Goal: Information Seeking & Learning: Compare options

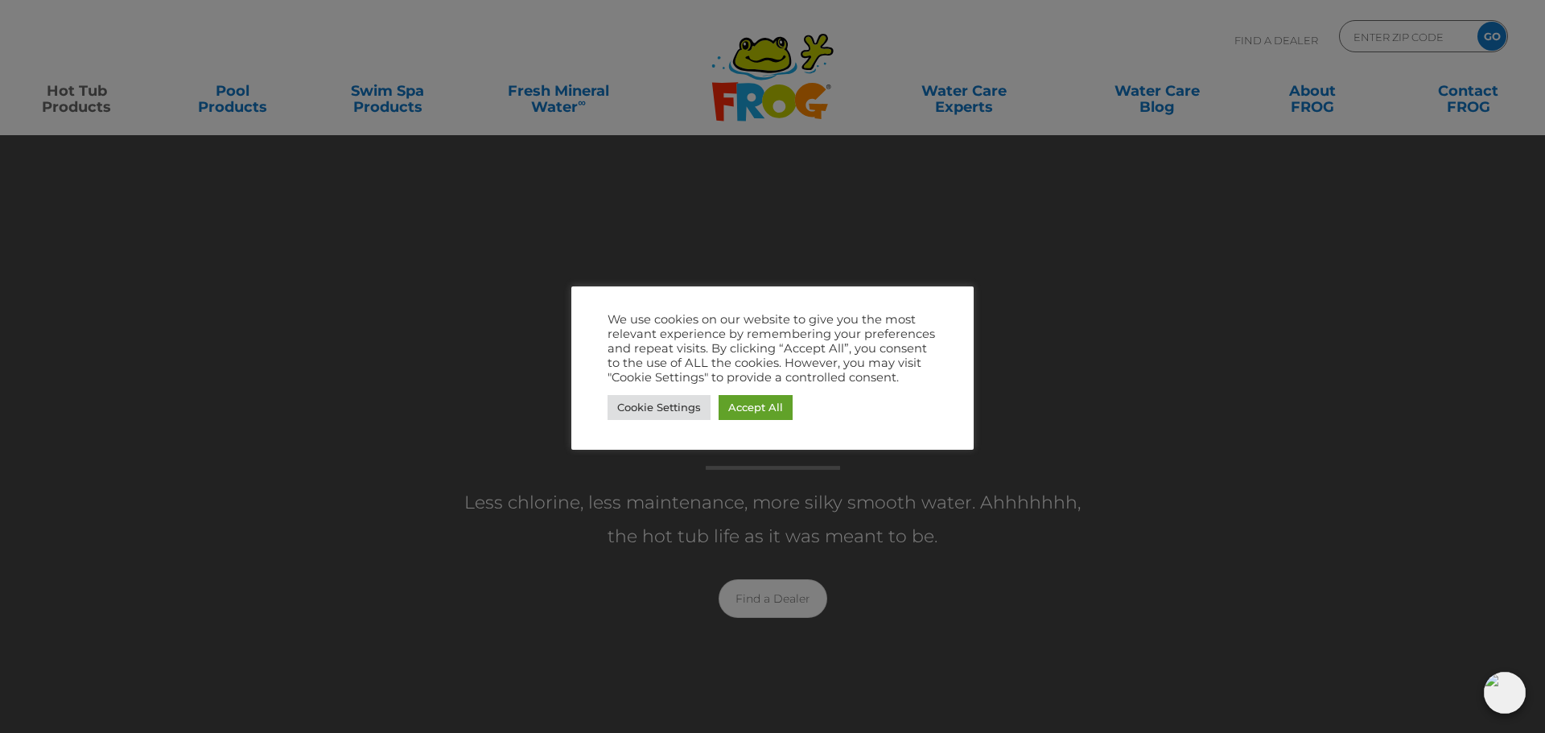
click at [593, 628] on div at bounding box center [772, 366] width 1545 height 733
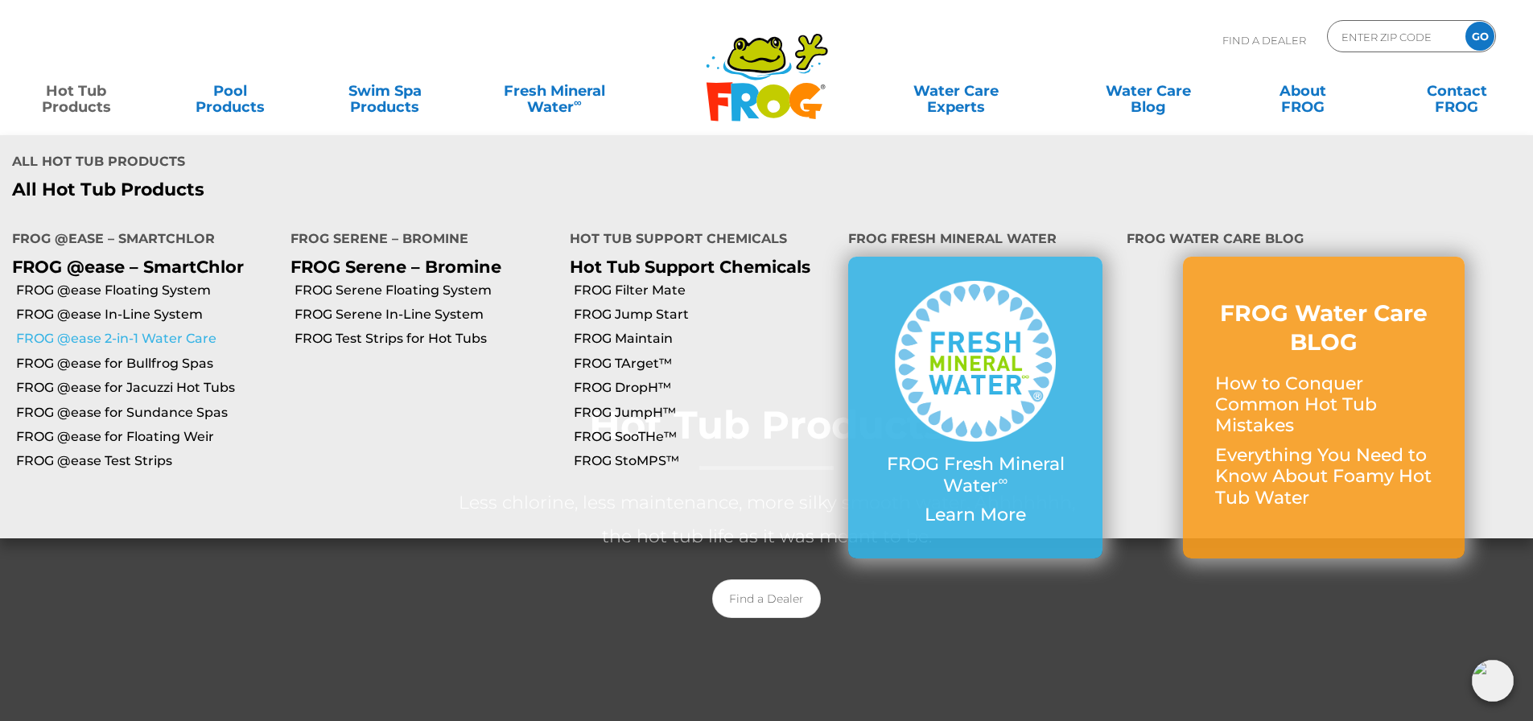
click at [129, 330] on link "FROG @ease 2-in-1 Water Care" at bounding box center [147, 339] width 262 height 18
click at [93, 330] on link "FROG @ease 2-in-1 Water Care" at bounding box center [147, 339] width 262 height 18
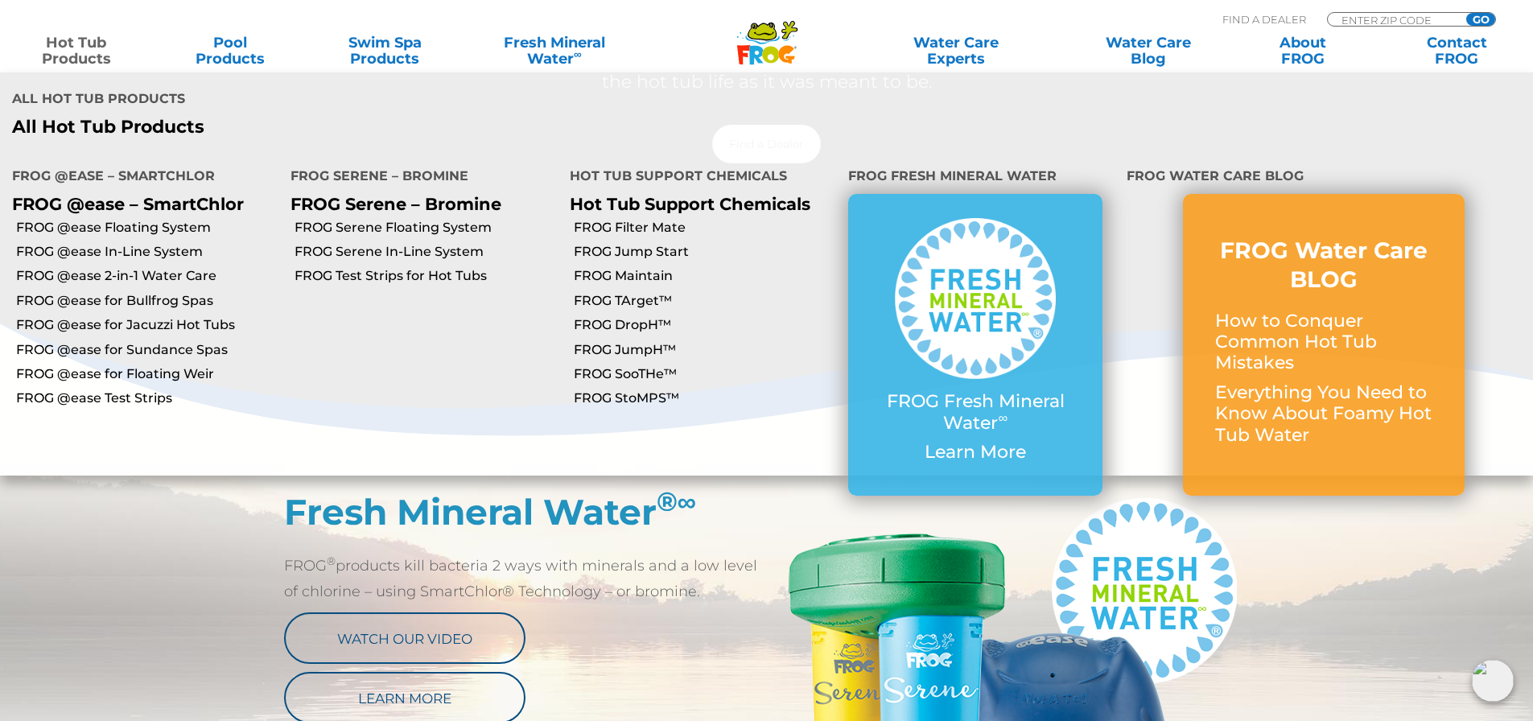
scroll to position [402, 0]
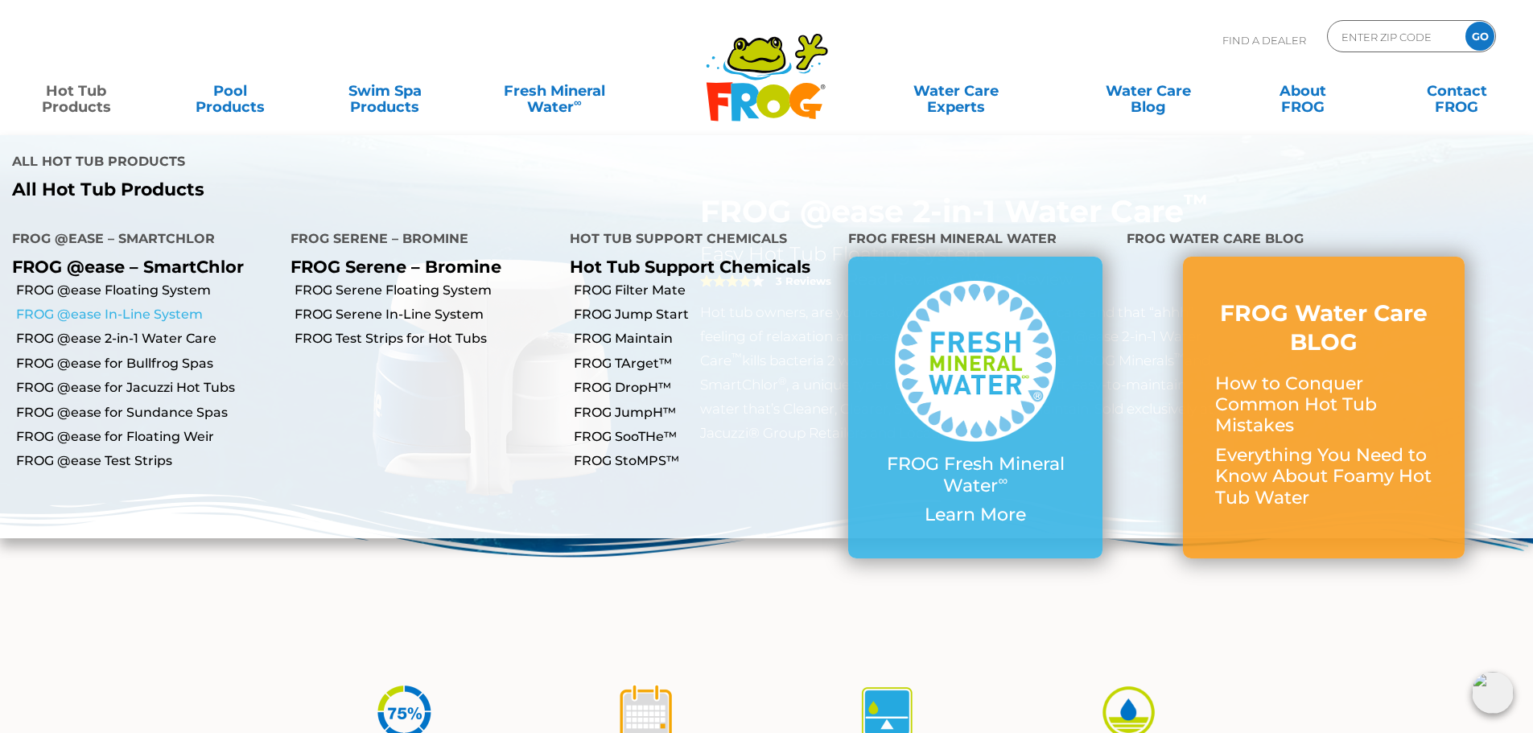
click at [94, 306] on link "FROG @ease In-Line System" at bounding box center [147, 315] width 262 height 18
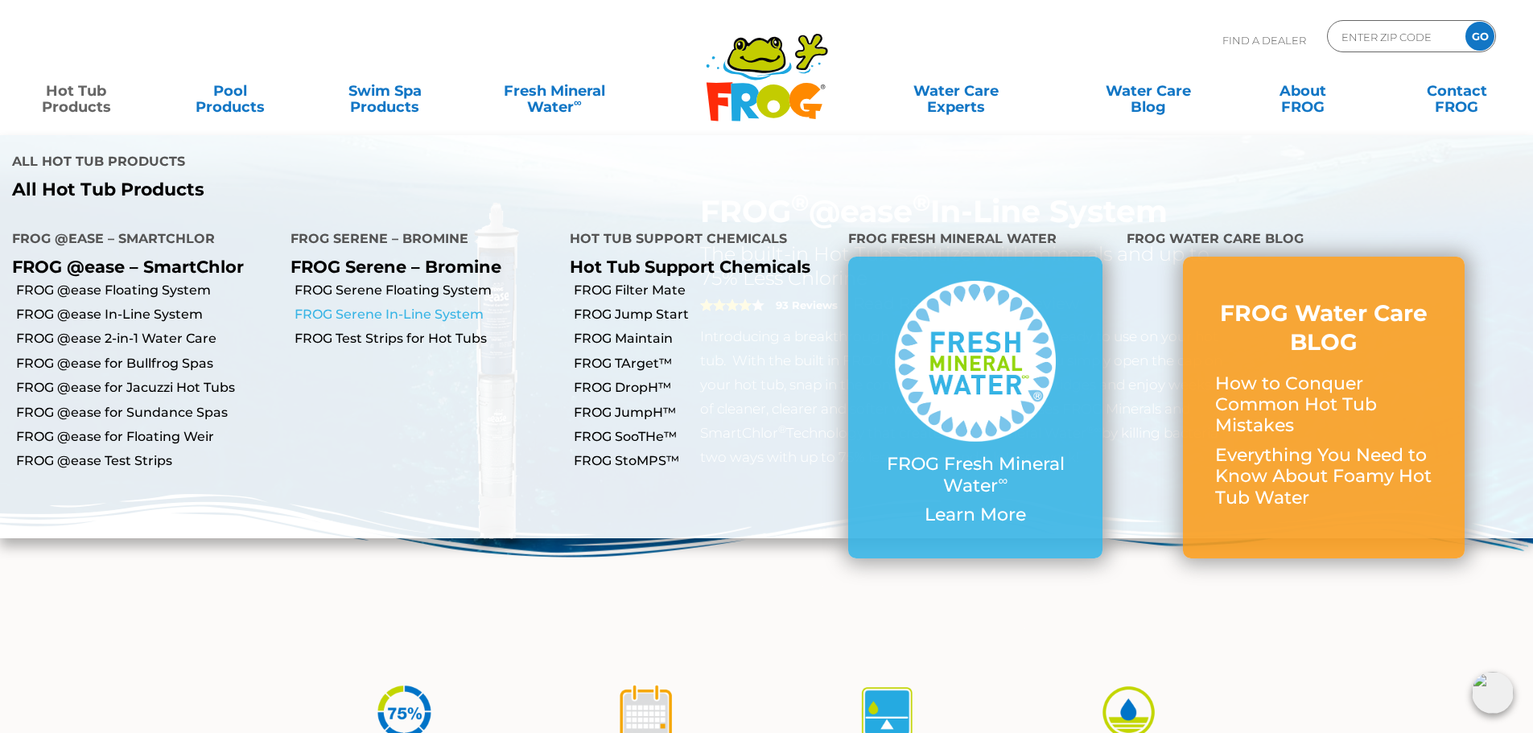
click at [392, 306] on link "FROG Serene In-Line System" at bounding box center [425, 315] width 262 height 18
